Goal: Ask a question

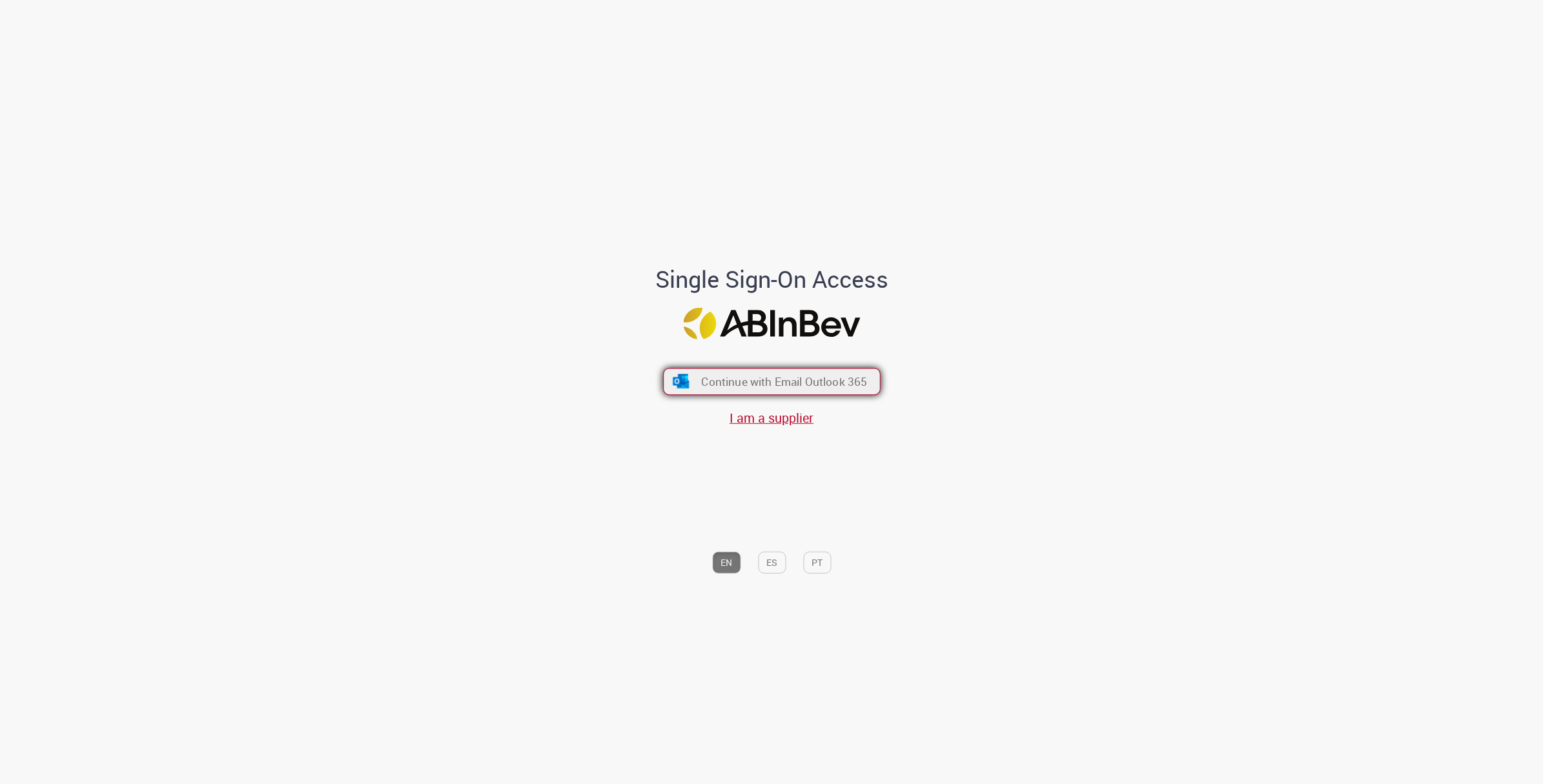
click at [801, 368] on button "Continue with Email Outlook 365" at bounding box center [772, 382] width 218 height 27
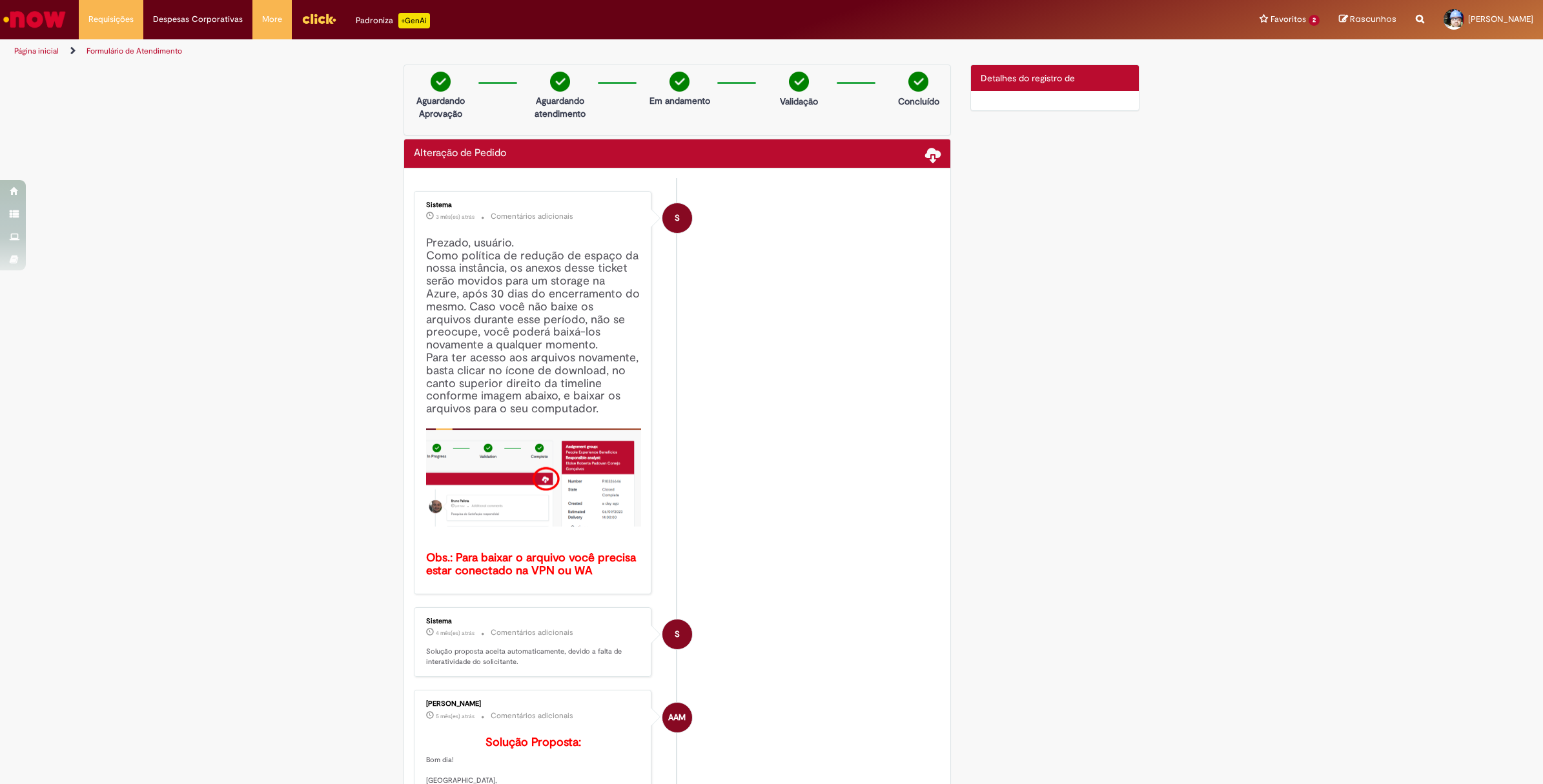
click at [20, 20] on img "Ir para a Homepage" at bounding box center [34, 19] width 67 height 26
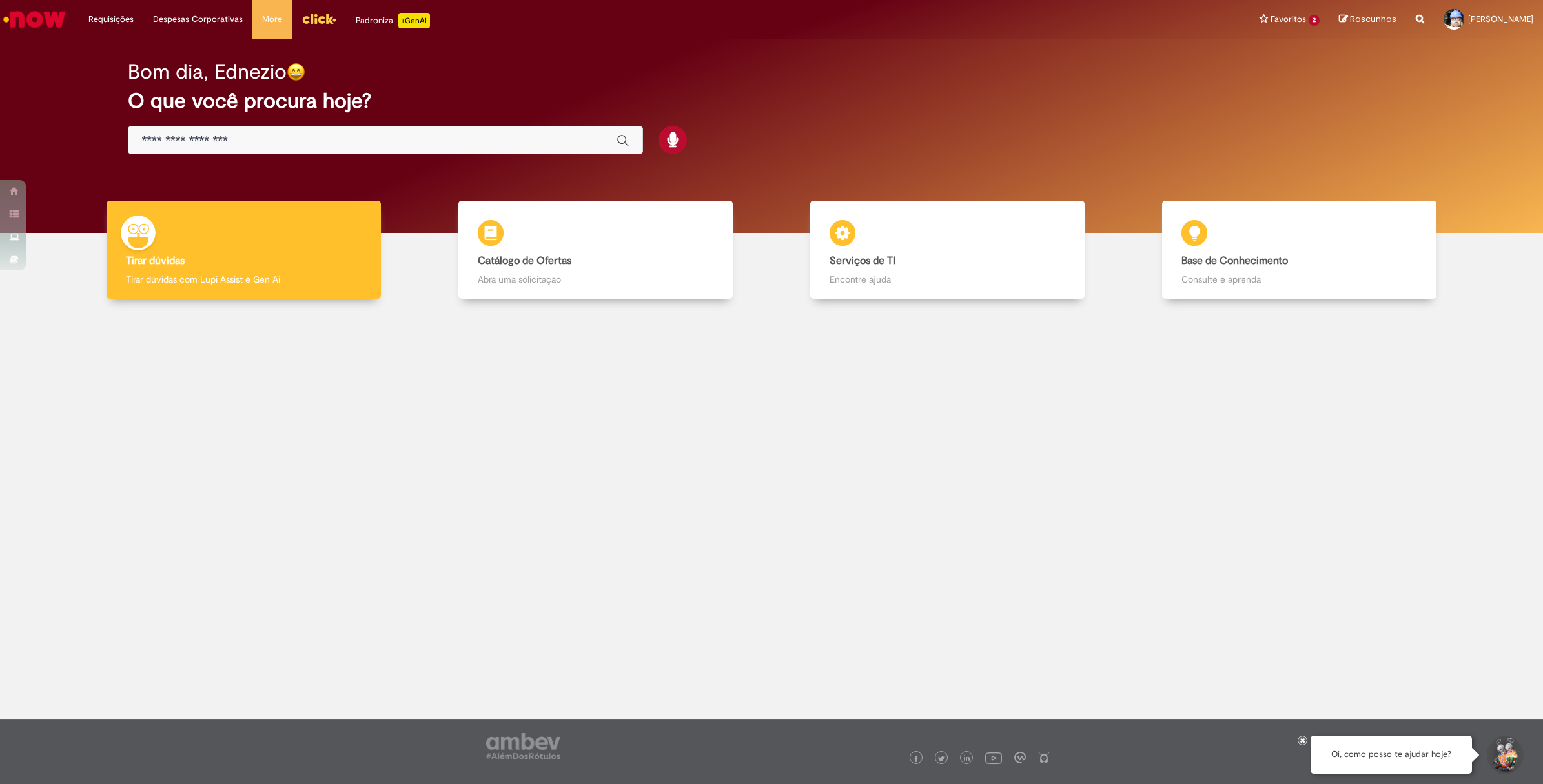
click at [369, 134] on input "Basta digitar aqui" at bounding box center [372, 141] width 461 height 15
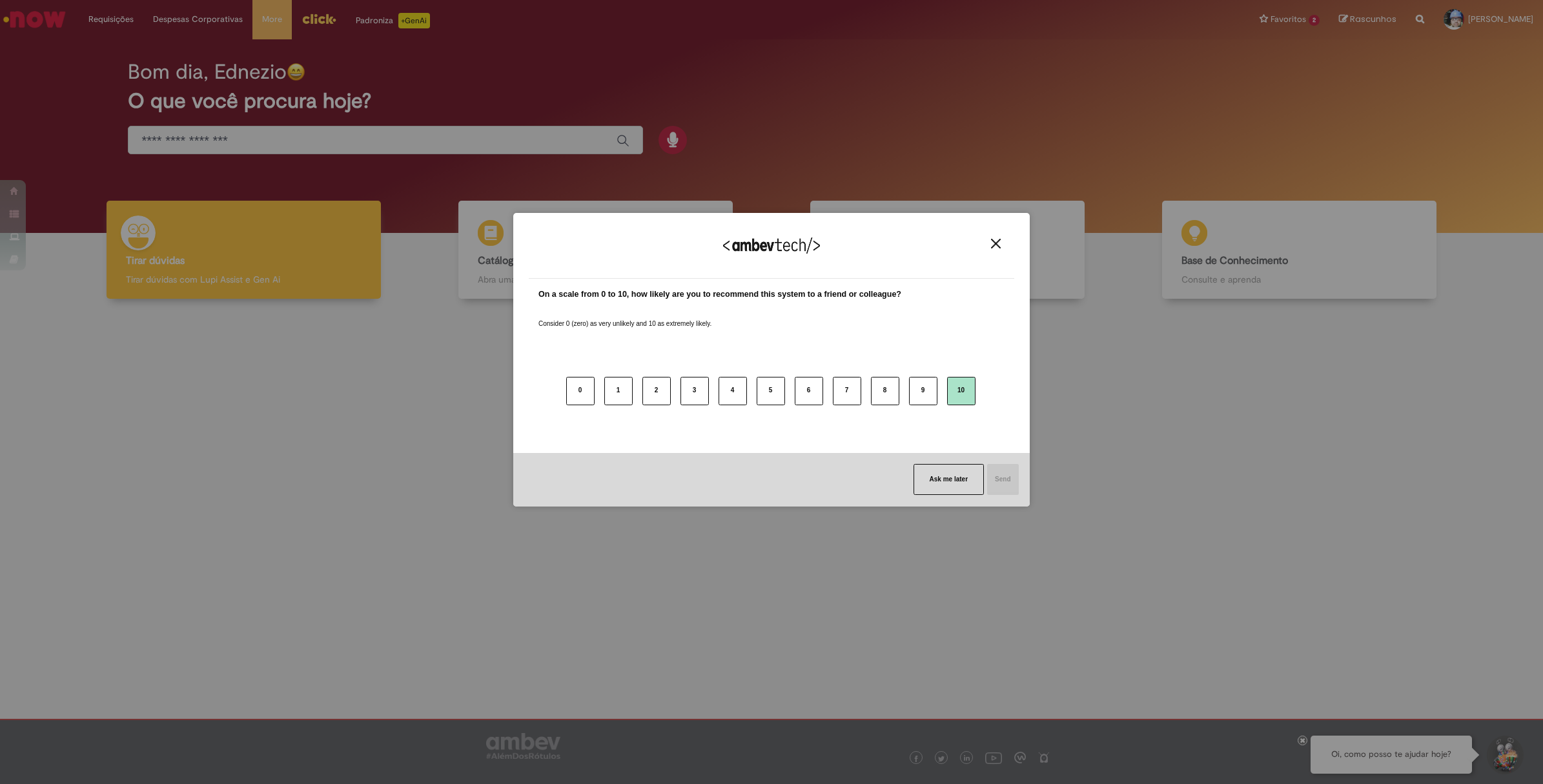
drag, startPoint x: 946, startPoint y: 386, endPoint x: 971, endPoint y: 402, distance: 29.7
click at [947, 385] on button "10" at bounding box center [961, 391] width 28 height 28
click at [1001, 474] on button "Send" at bounding box center [1002, 479] width 32 height 31
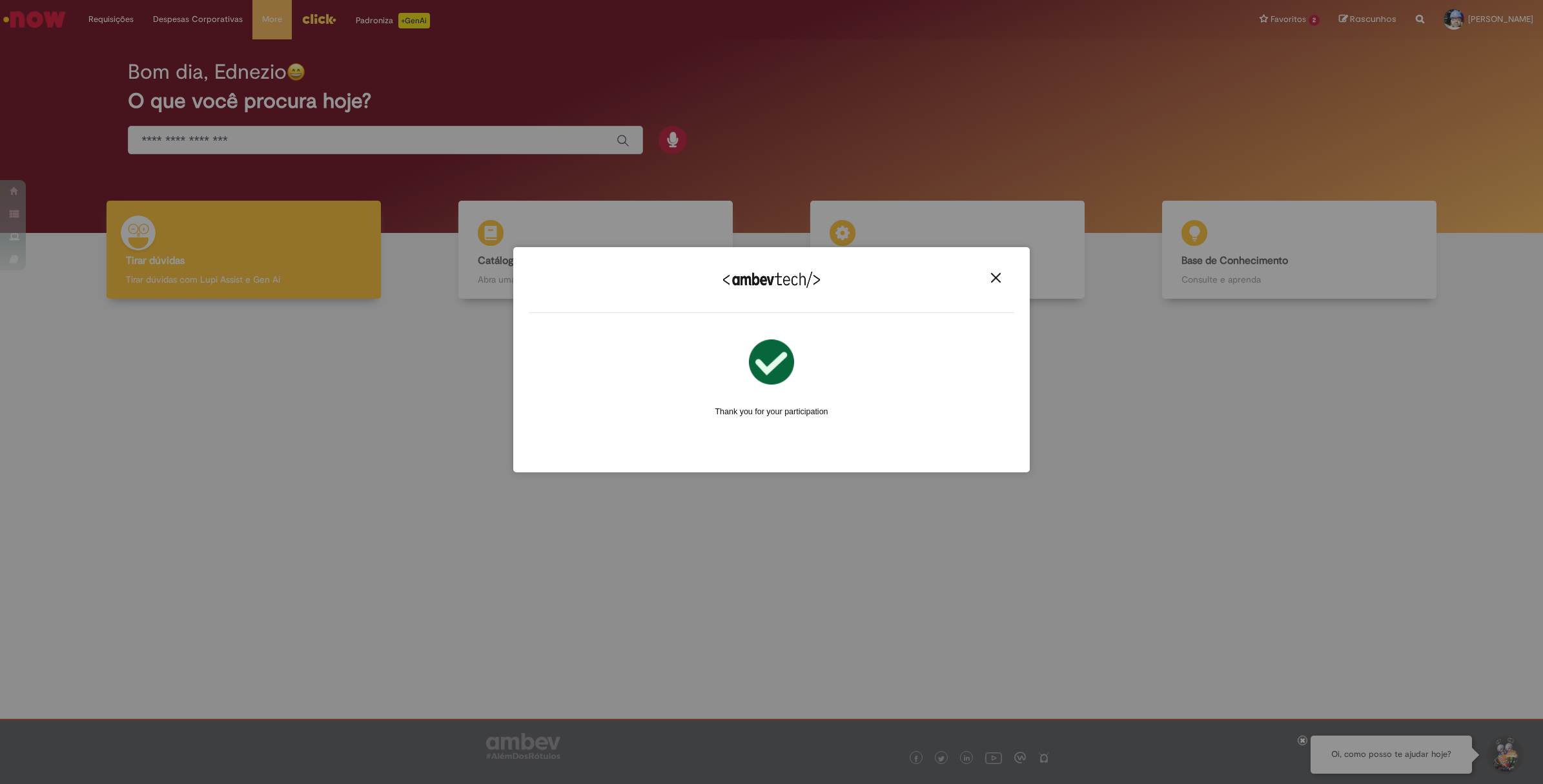
click at [992, 278] on img "Close" at bounding box center [995, 278] width 10 height 10
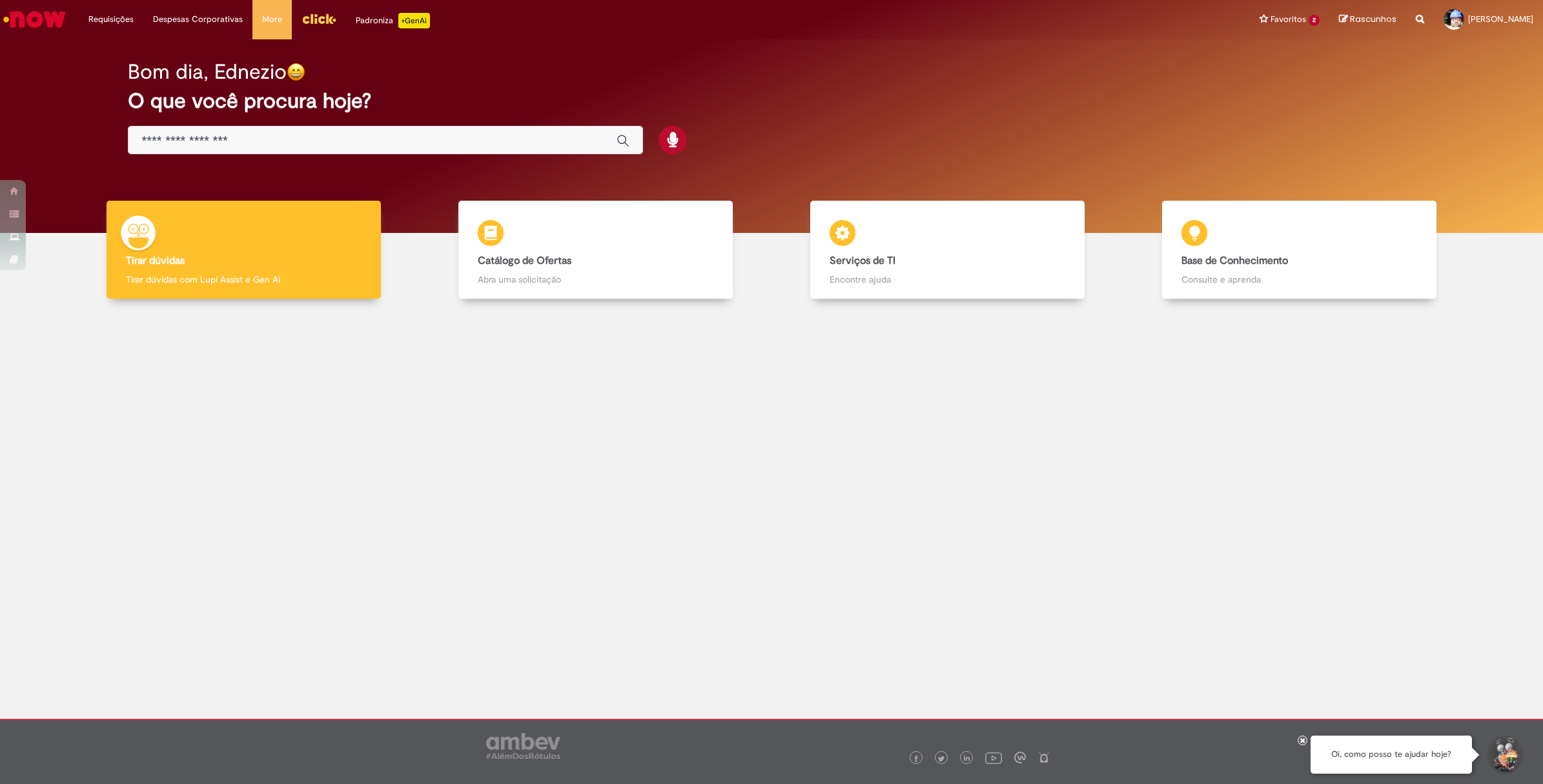
click at [342, 136] on input "Basta digitar aqui" at bounding box center [372, 141] width 461 height 15
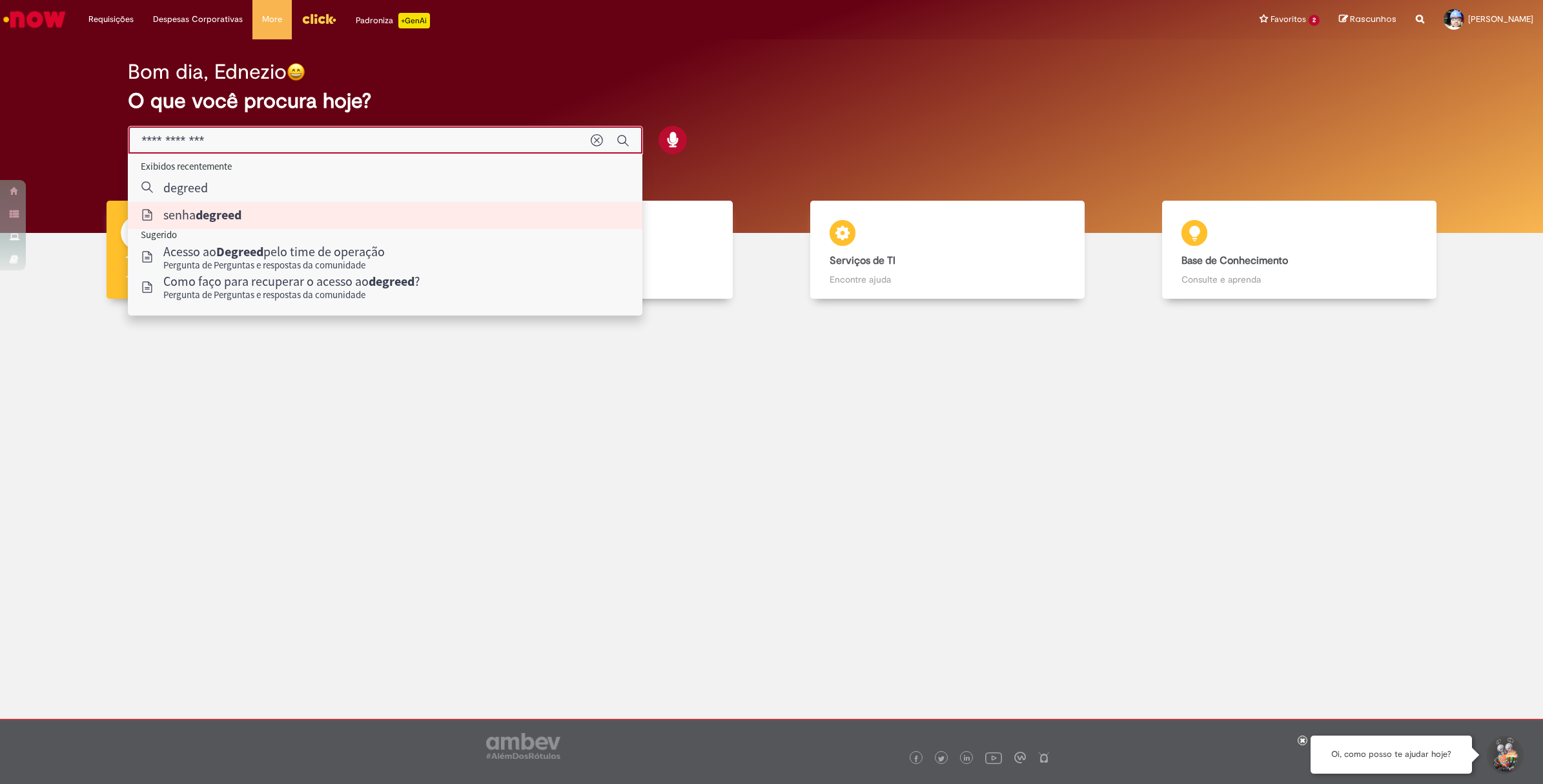
type input "**********"
